Goal: Information Seeking & Learning: Learn about a topic

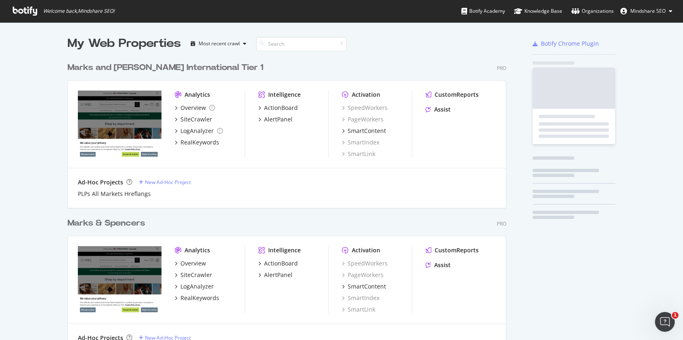
scroll to position [343, 439]
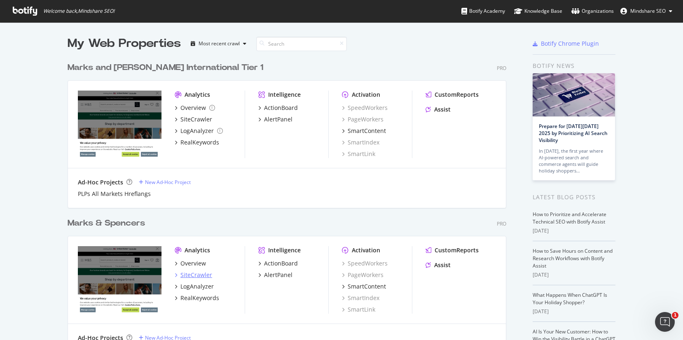
click at [184, 276] on div "SiteCrawler" at bounding box center [196, 275] width 32 height 8
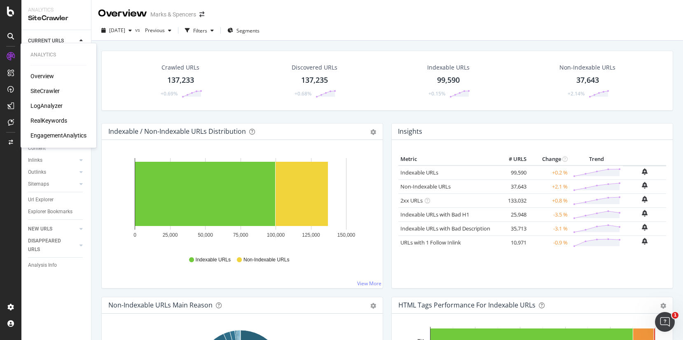
click at [50, 125] on div "Overview SiteCrawler LogAnalyzer RealKeywords EngagementAnalytics" at bounding box center [58, 106] width 56 height 68
click at [51, 122] on div "RealKeywords" at bounding box center [48, 121] width 37 height 8
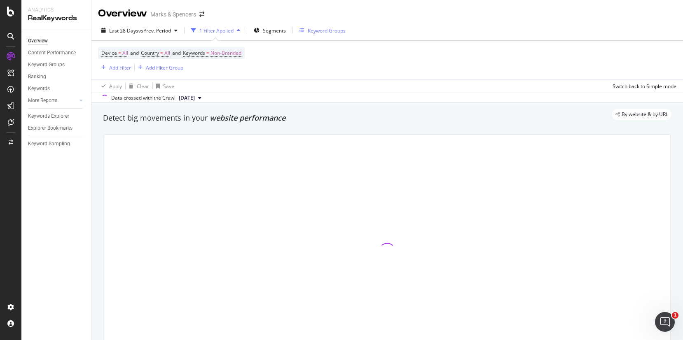
click at [309, 29] on div "Keyword Groups" at bounding box center [327, 30] width 38 height 7
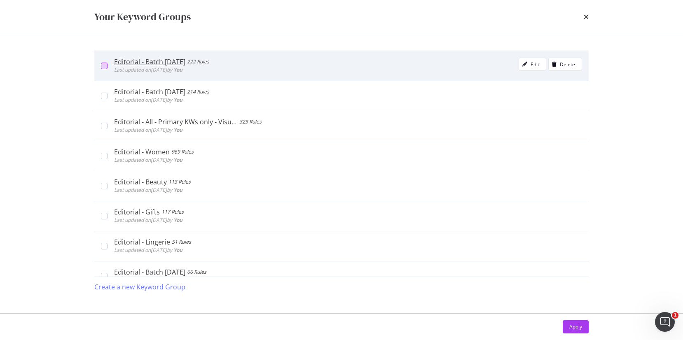
click at [105, 68] on div "modal" at bounding box center [104, 66] width 7 height 7
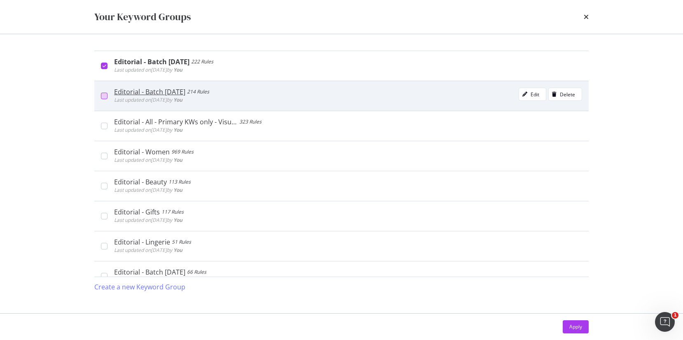
click at [106, 95] on div "modal" at bounding box center [104, 96] width 7 height 7
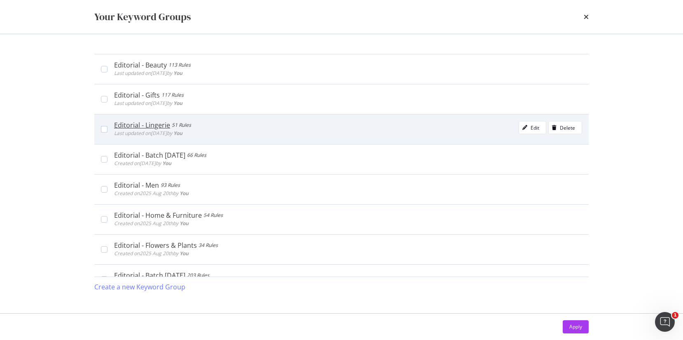
scroll to position [149, 0]
click at [104, 127] on div "modal" at bounding box center [104, 127] width 7 height 7
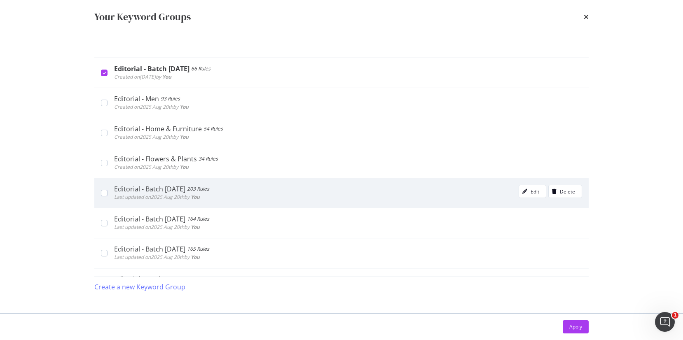
scroll to position [269, 0]
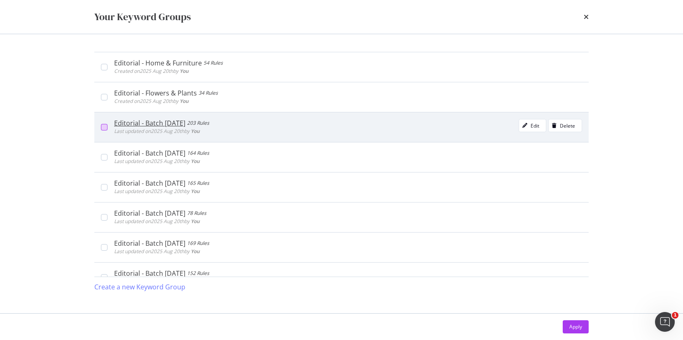
click at [103, 127] on div "modal" at bounding box center [104, 127] width 7 height 7
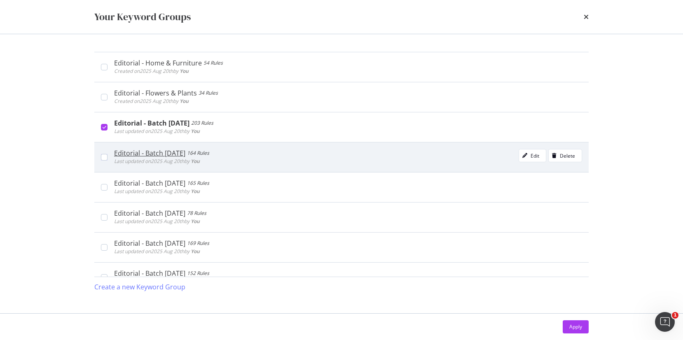
click at [105, 163] on div "Editorial - Batch [DATE] 164 Rules Last updated on [DATE] by You Edit Delete" at bounding box center [341, 157] width 494 height 30
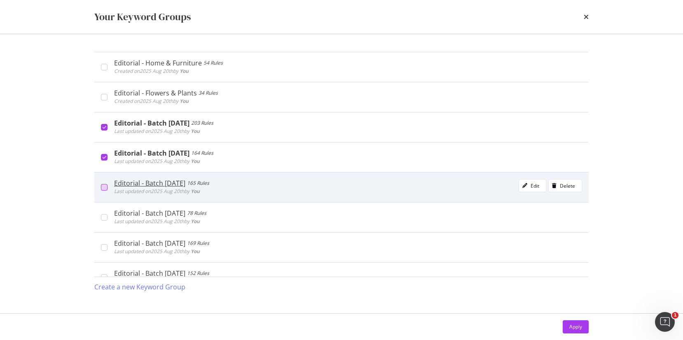
click at [103, 188] on div "modal" at bounding box center [104, 187] width 7 height 7
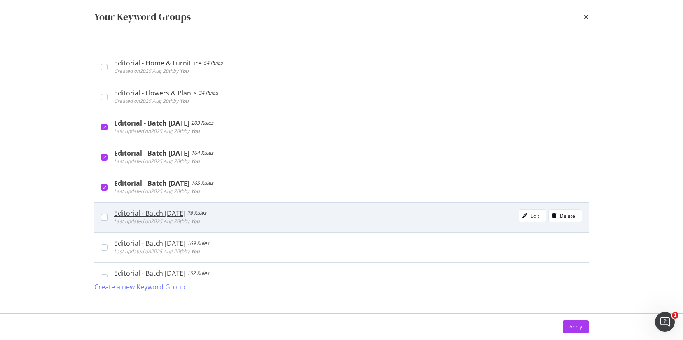
click at [107, 210] on div "Editorial - Batch [DATE] 78 Rules Last updated on [DATE] by You Edit Delete" at bounding box center [341, 217] width 494 height 30
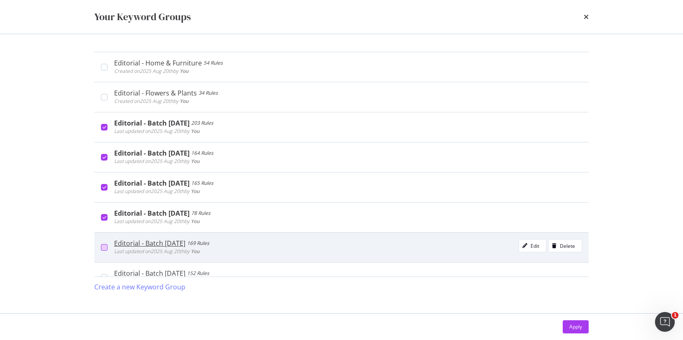
click at [103, 246] on div "modal" at bounding box center [104, 247] width 7 height 7
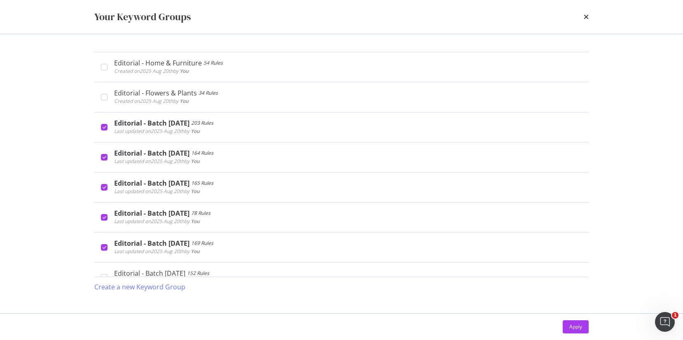
scroll to position [335, 0]
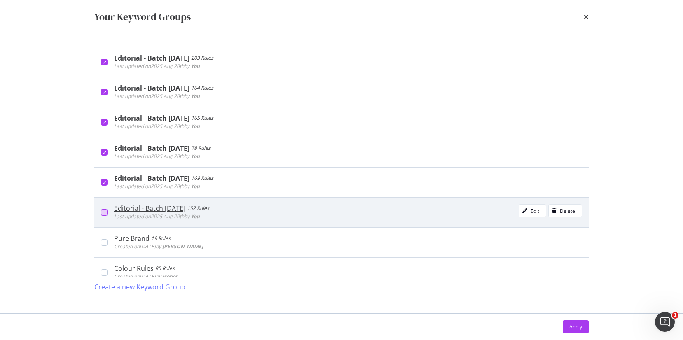
click at [107, 216] on div "modal" at bounding box center [104, 212] width 7 height 7
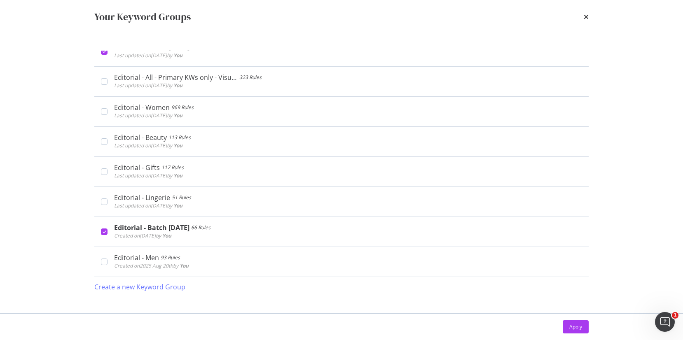
scroll to position [0, 0]
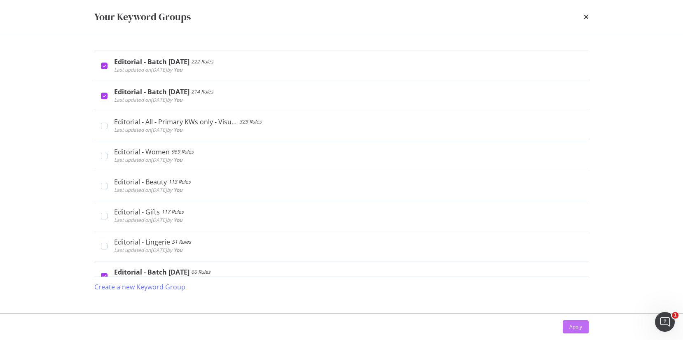
click at [586, 333] on button "Apply" at bounding box center [576, 327] width 26 height 13
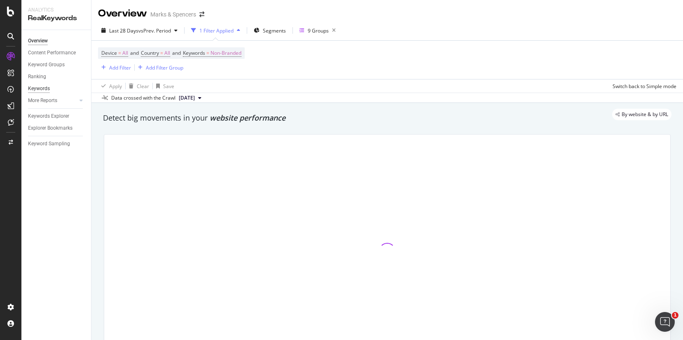
click at [46, 88] on div "Keywords" at bounding box center [39, 88] width 22 height 9
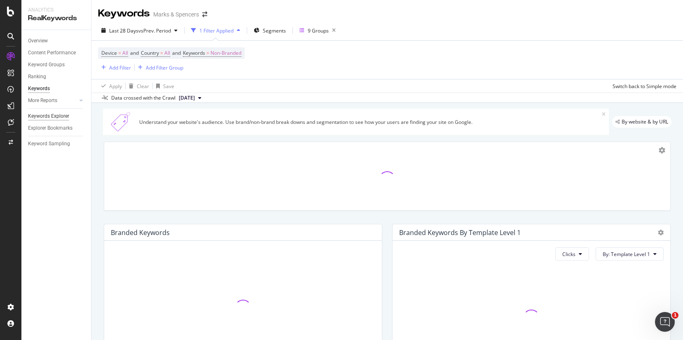
click at [46, 119] on div "Keywords Explorer" at bounding box center [48, 116] width 41 height 9
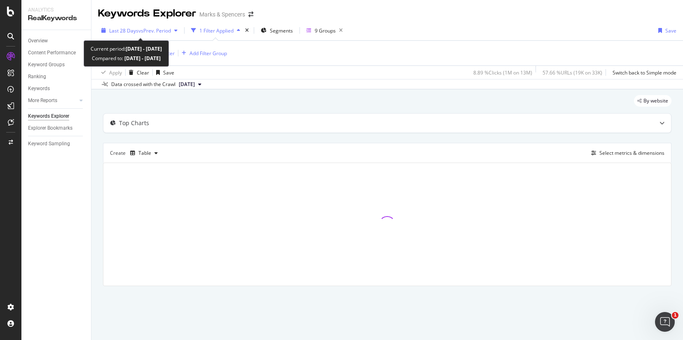
click at [181, 31] on div "button" at bounding box center [176, 30] width 10 height 5
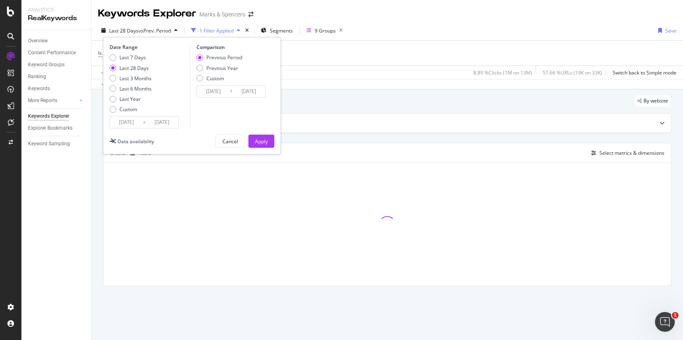
click at [124, 122] on input "[DATE]" at bounding box center [126, 123] width 33 height 12
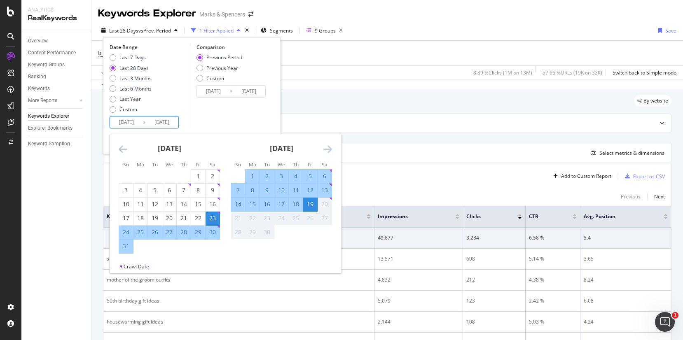
click at [124, 150] on icon "Move backward to switch to the previous month." at bounding box center [123, 149] width 9 height 10
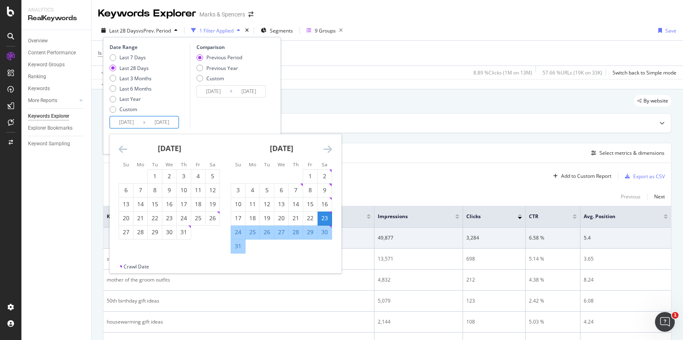
click at [124, 150] on icon "Move backward to switch to the previous month." at bounding box center [123, 149] width 9 height 10
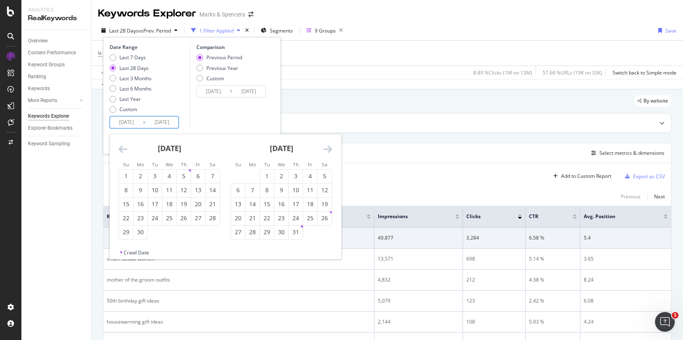
click at [124, 150] on icon "Move backward to switch to the previous month." at bounding box center [123, 149] width 9 height 10
click at [154, 179] on div "1" at bounding box center [155, 176] width 14 height 8
type input "[DATE]"
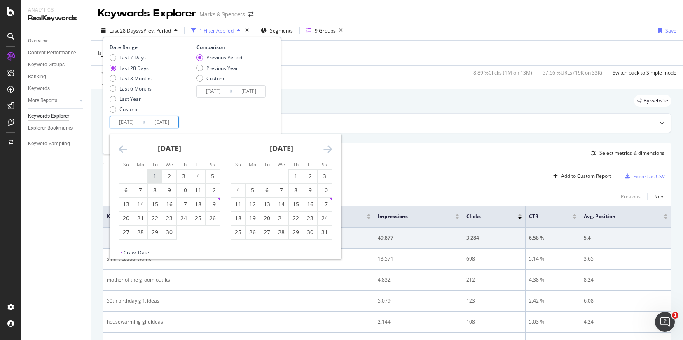
type input "[DATE]"
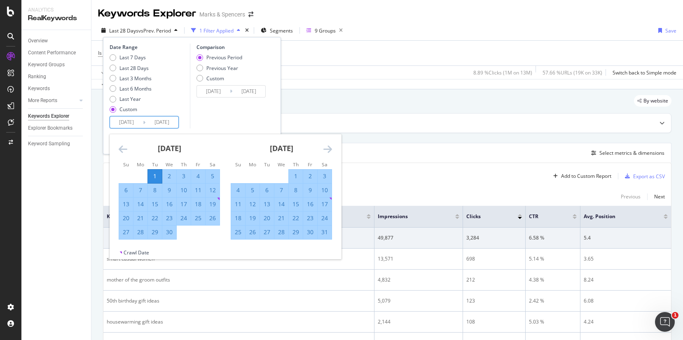
click at [432, 24] on div "Last 28 Days vs Prev. Period 1 Filter Applied Segments 9 Groups Date Range Last…" at bounding box center [387, 32] width 592 height 16
